Goal: Information Seeking & Learning: Learn about a topic

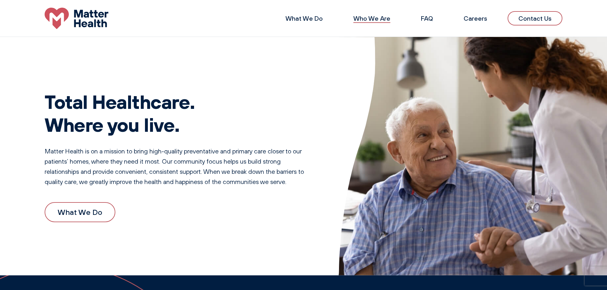
click at [365, 21] on link "Who We Are" at bounding box center [372, 18] width 37 height 8
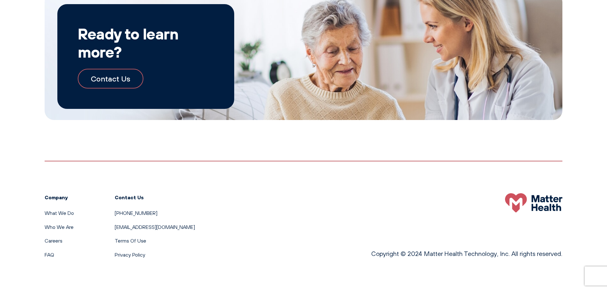
scroll to position [746, 0]
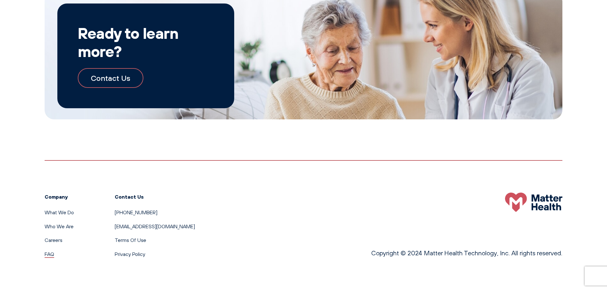
click at [51, 253] on link "FAQ" at bounding box center [50, 254] width 10 height 6
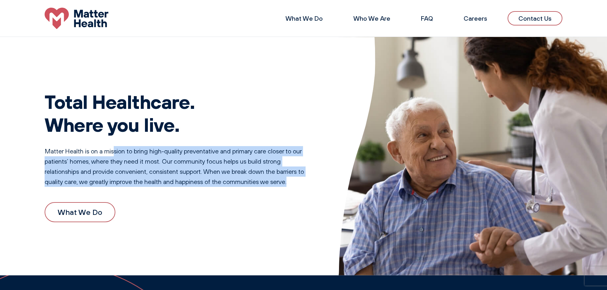
drag, startPoint x: 114, startPoint y: 153, endPoint x: 295, endPoint y: 181, distance: 183.3
click at [295, 181] on p "Matter Health is on a mission to bring high-quality preventative and primary ca…" at bounding box center [179, 166] width 269 height 41
click at [287, 180] on p "Matter Health is on a mission to bring high-quality preventative and primary ca…" at bounding box center [179, 166] width 269 height 41
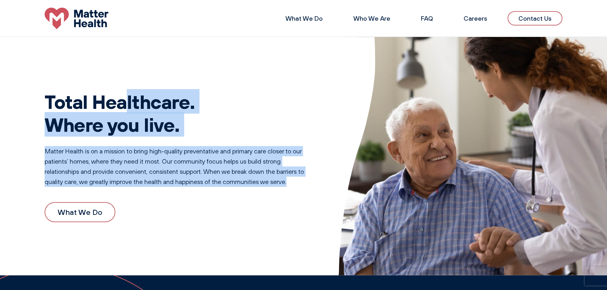
drag, startPoint x: 49, startPoint y: 101, endPoint x: 298, endPoint y: 183, distance: 261.9
click at [298, 183] on div "Total Healthcare. Where you live. Matter Health is on a mission to bring high-q…" at bounding box center [179, 156] width 269 height 163
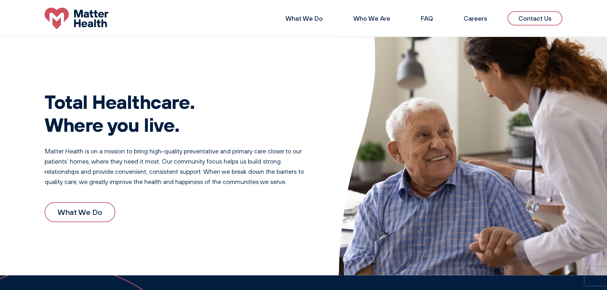
click at [186, 190] on div "Total Healthcare. Where you live. Matter Health is on a mission to bring high-q…" at bounding box center [179, 156] width 269 height 163
